Goal: Information Seeking & Learning: Learn about a topic

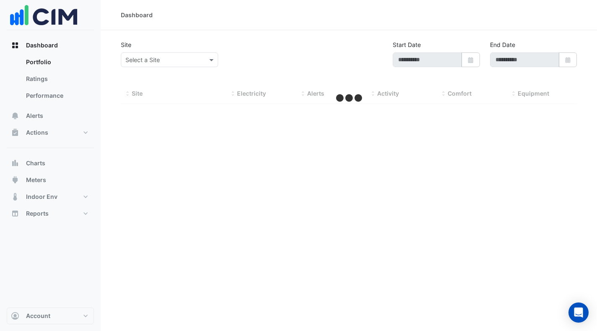
type input "**********"
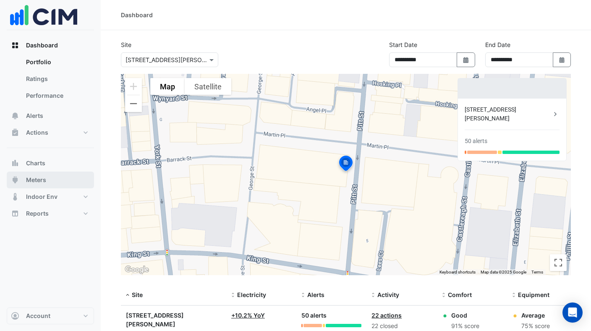
click at [48, 173] on button "Meters" at bounding box center [50, 180] width 87 height 17
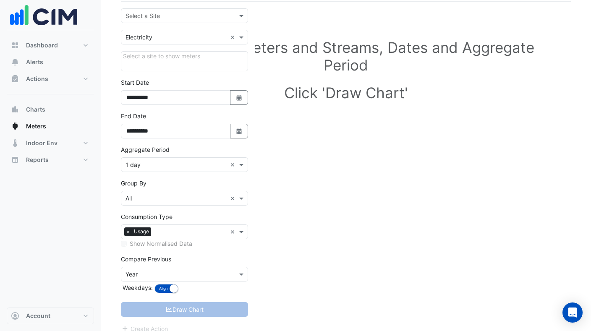
scroll to position [70, 0]
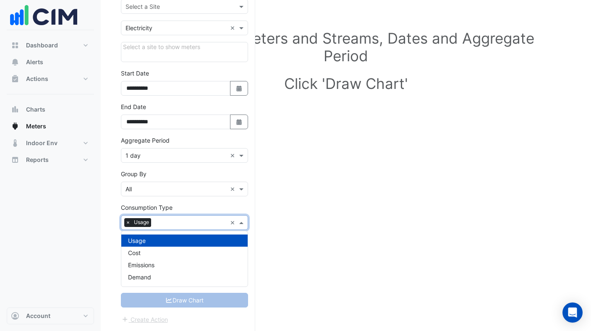
click at [243, 223] on span at bounding box center [242, 222] width 10 height 9
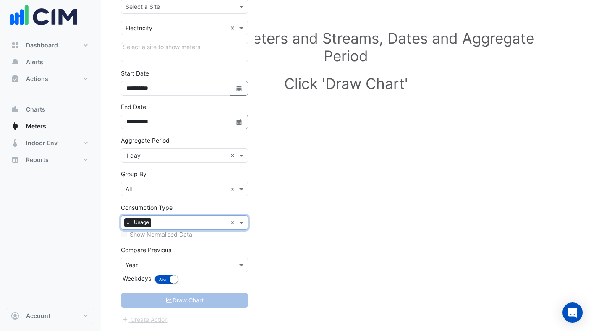
click at [243, 223] on span at bounding box center [242, 222] width 10 height 9
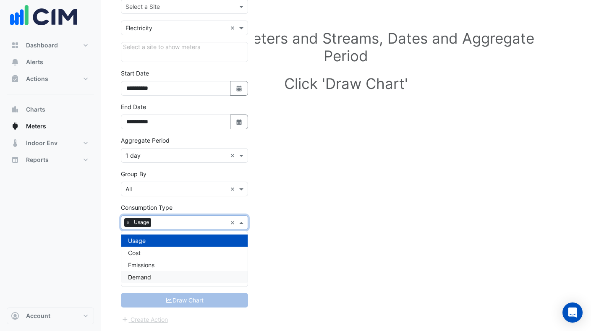
click at [155, 275] on div "Demand" at bounding box center [184, 277] width 126 height 12
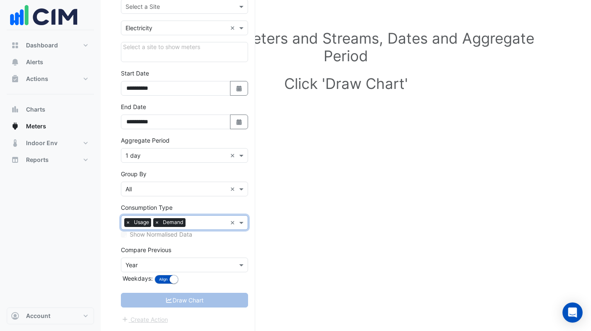
click at [128, 222] on span "×" at bounding box center [128, 222] width 8 height 8
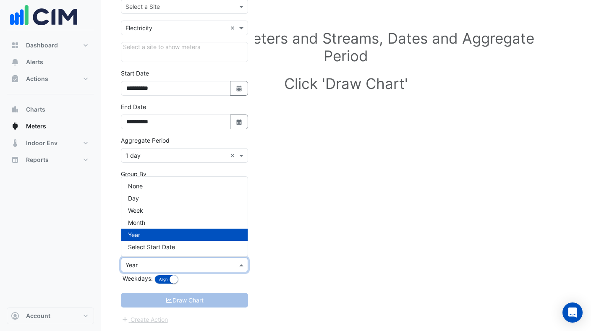
click at [165, 268] on input "text" at bounding box center [176, 265] width 101 height 9
click at [157, 235] on div "Year" at bounding box center [184, 235] width 126 height 12
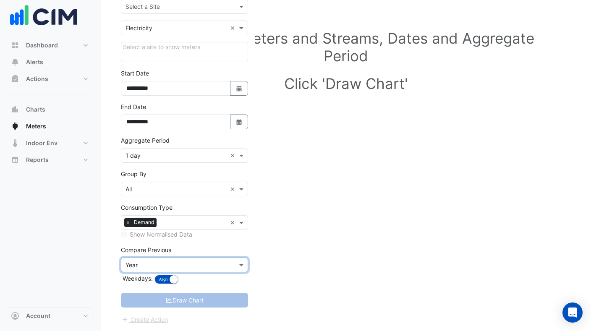
click at [214, 298] on div "Draw Chart" at bounding box center [184, 300] width 127 height 15
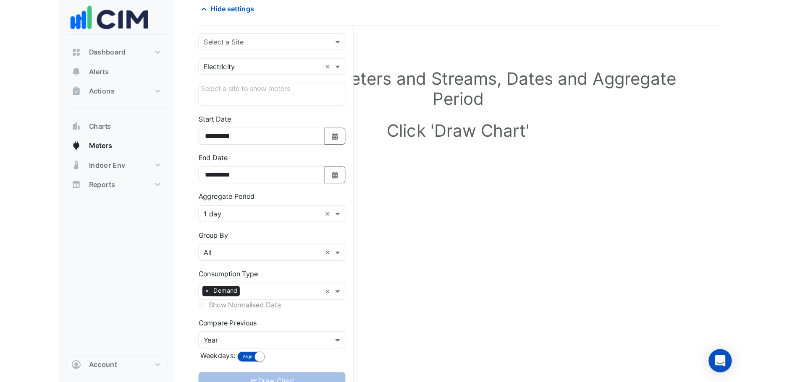
scroll to position [0, 0]
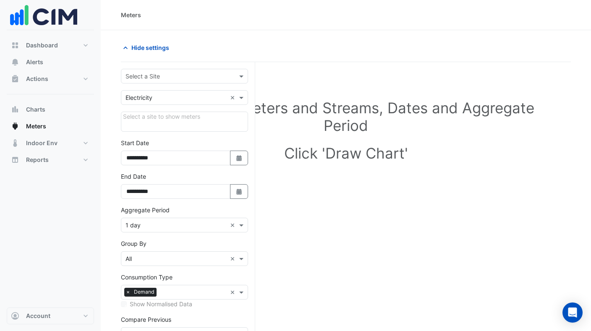
click at [237, 76] on div at bounding box center [184, 76] width 126 height 10
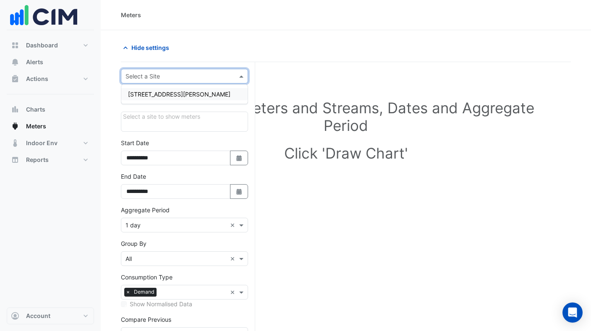
click at [186, 91] on div "[STREET_ADDRESS][PERSON_NAME]" at bounding box center [184, 94] width 126 height 12
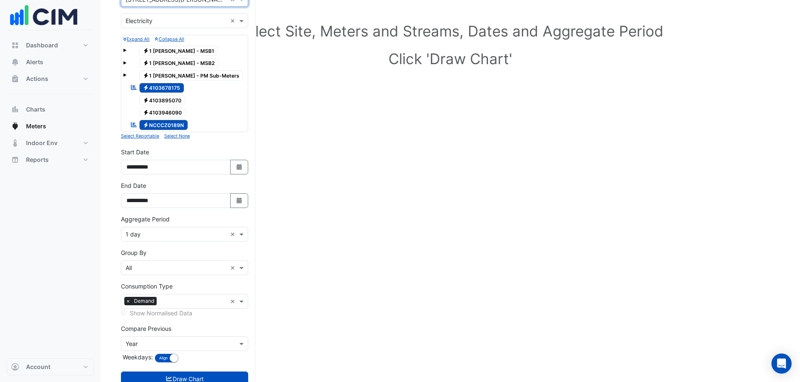
scroll to position [104, 0]
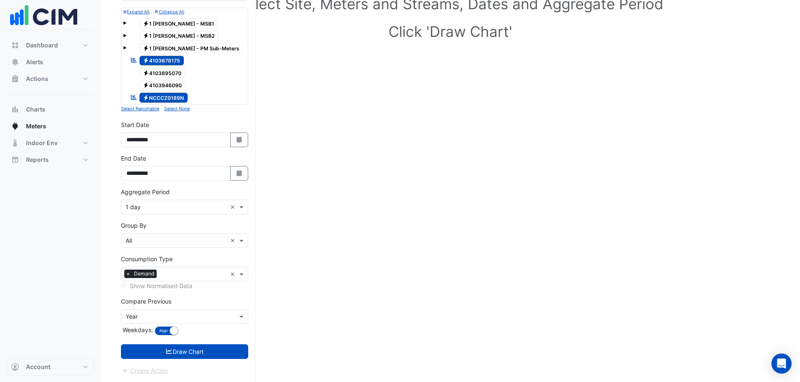
click at [197, 331] on button "Draw Chart" at bounding box center [184, 352] width 127 height 15
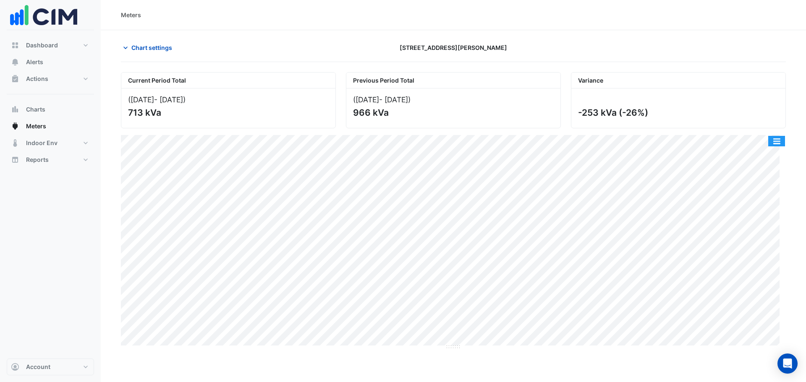
click at [597, 141] on button "button" at bounding box center [776, 141] width 17 height 10
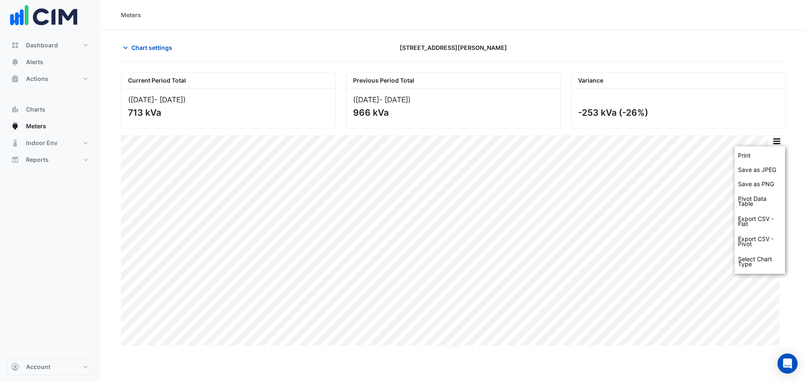
click at [597, 156] on section "Chart settings [STREET_ADDRESS][PERSON_NAME] Current Period Total ([DATE] - [DA…" at bounding box center [453, 190] width 705 height 320
click at [37, 123] on span "Meters" at bounding box center [36, 126] width 20 height 8
click at [161, 48] on span "Chart settings" at bounding box center [151, 47] width 41 height 9
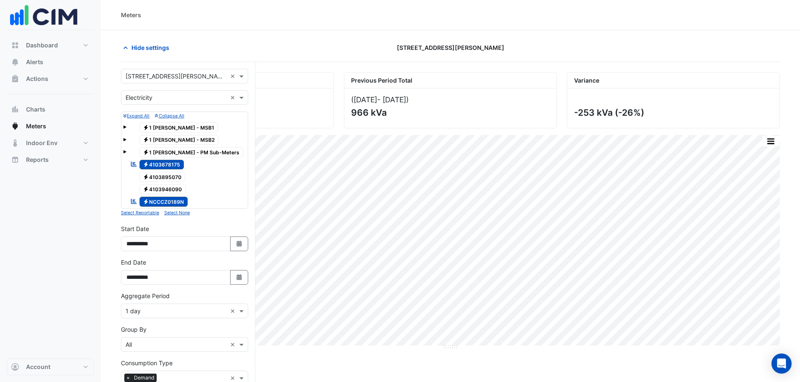
click at [126, 127] on span at bounding box center [124, 127] width 3 height 3
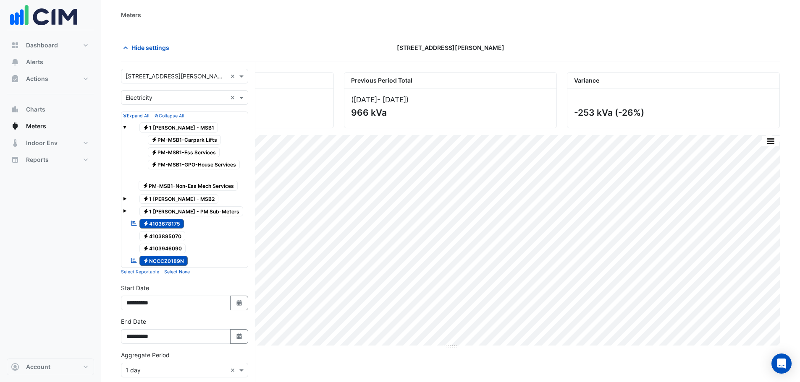
click at [169, 235] on span "Electricity 4103895070" at bounding box center [162, 236] width 46 height 10
click at [224, 235] on div "Electricity 4103895070" at bounding box center [184, 236] width 123 height 12
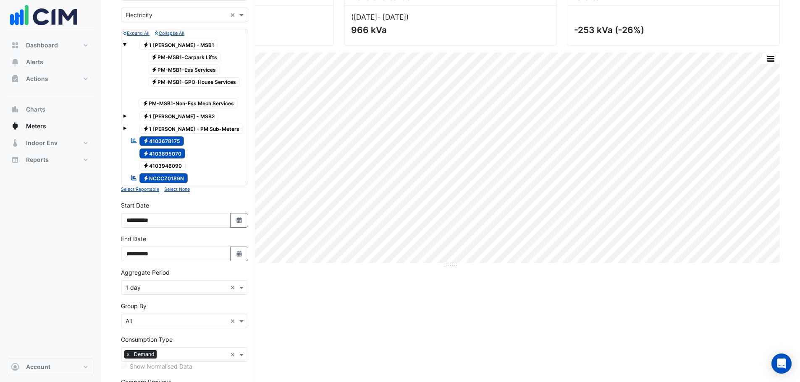
scroll to position [126, 0]
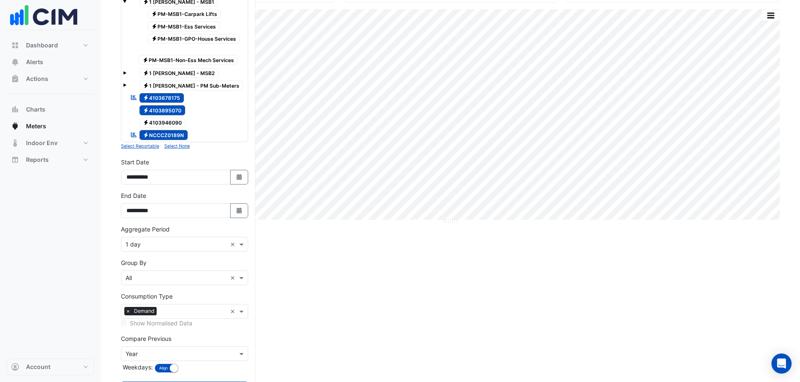
click at [160, 96] on span "Electricity 4103678175" at bounding box center [161, 98] width 45 height 10
click at [170, 110] on span "Electricity 4103895070" at bounding box center [162, 110] width 46 height 10
click at [177, 124] on span "Electricity 4103946090" at bounding box center [162, 123] width 47 height 10
click at [153, 146] on small "Select Reportable" at bounding box center [140, 146] width 38 height 5
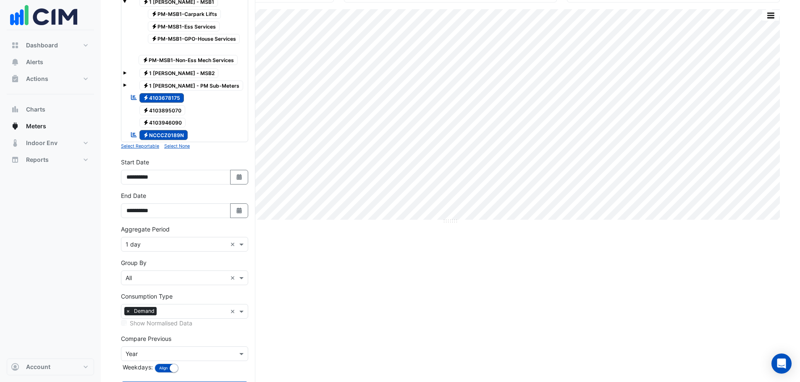
click at [158, 108] on span "Electricity 4103895070" at bounding box center [162, 110] width 46 height 10
click at [163, 122] on span "Electricity 4103946090" at bounding box center [162, 123] width 47 height 10
click at [166, 112] on span "Electricity 4103895070" at bounding box center [162, 110] width 46 height 10
click at [168, 126] on span "Electricity 4103946090" at bounding box center [162, 123] width 47 height 10
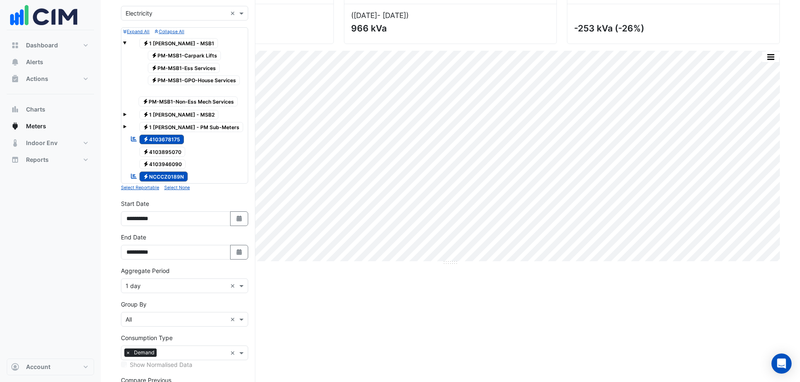
scroll to position [84, 0]
click at [124, 127] on span at bounding box center [124, 127] width 3 height 3
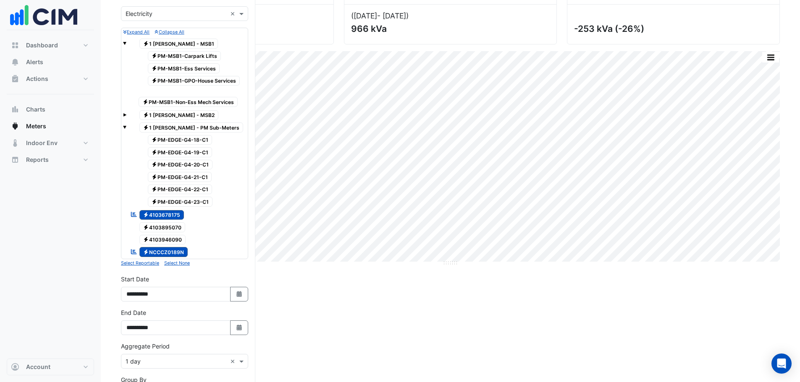
click at [196, 139] on span "Electricity PM-EDGE-G4-18-C1" at bounding box center [180, 140] width 65 height 10
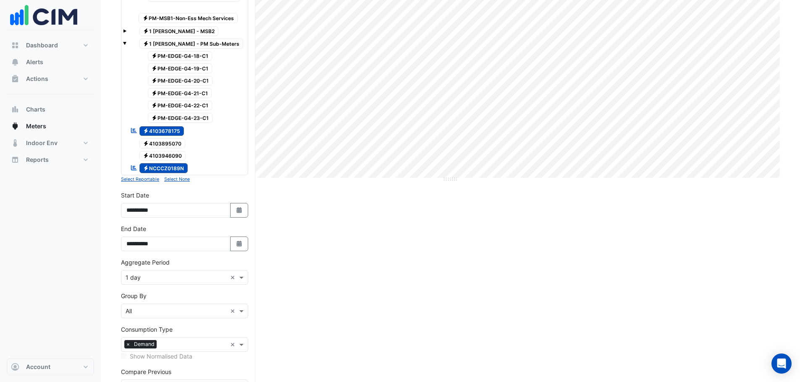
click at [179, 178] on small "Select None" at bounding box center [177, 179] width 26 height 5
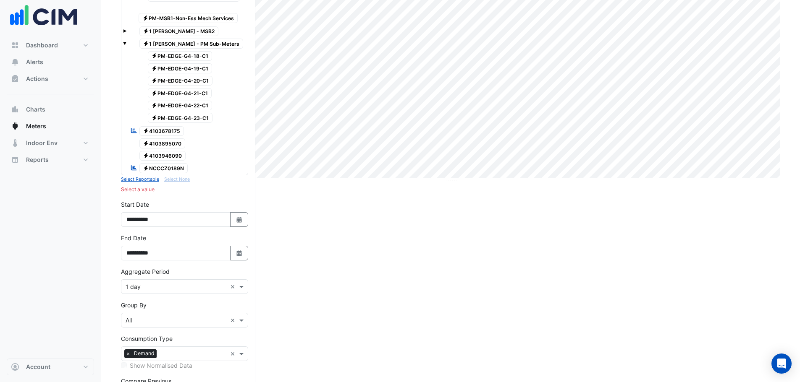
click at [172, 129] on span "Electricity 4103678175" at bounding box center [161, 131] width 45 height 10
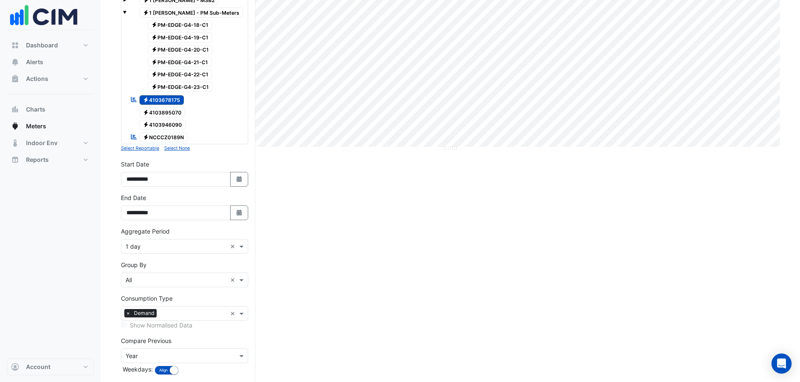
scroll to position [238, 0]
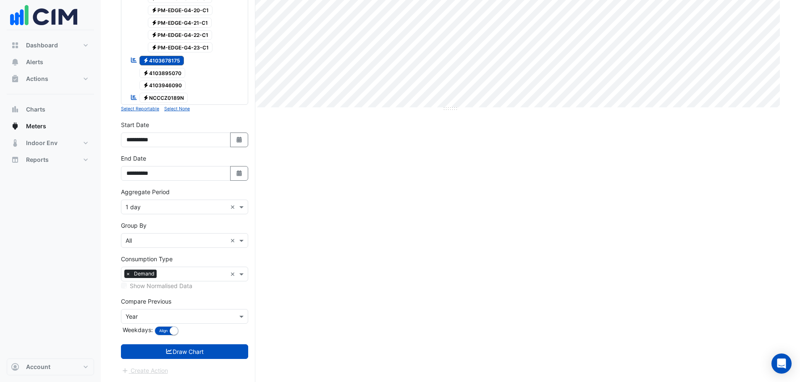
click at [179, 331] on button "Draw Chart" at bounding box center [184, 352] width 127 height 15
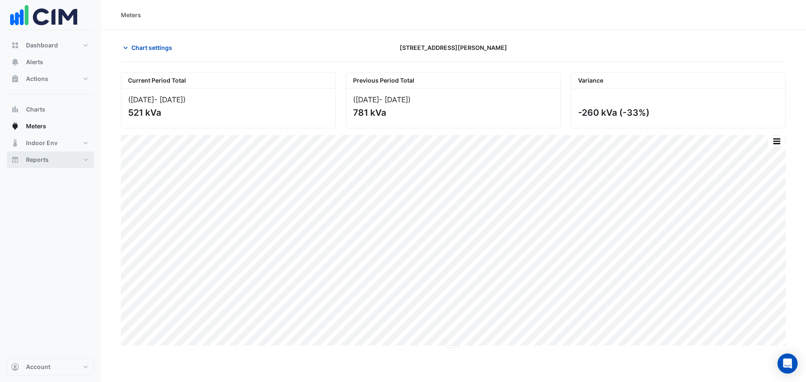
click at [86, 158] on button "Reports" at bounding box center [50, 160] width 87 height 17
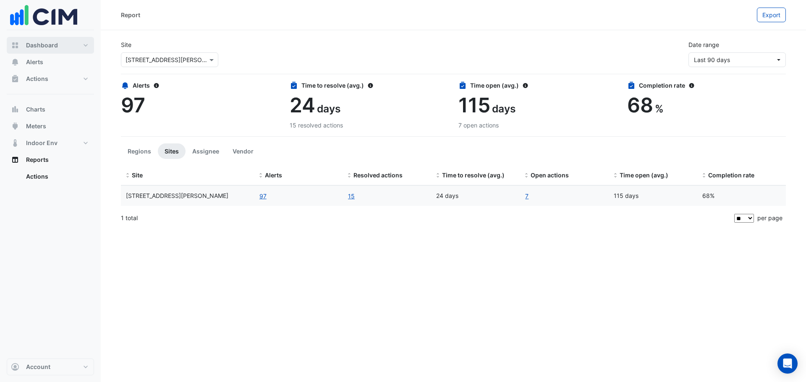
click at [72, 47] on button "Dashboard" at bounding box center [50, 45] width 87 height 17
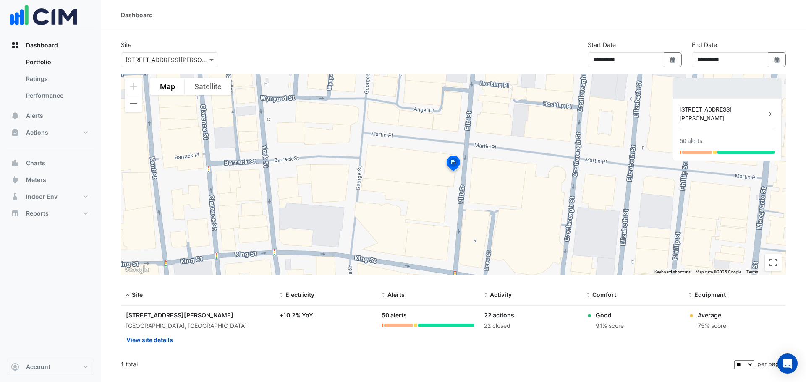
click at [56, 58] on link "Portfolio" at bounding box center [56, 62] width 75 height 17
